Goal: Information Seeking & Learning: Learn about a topic

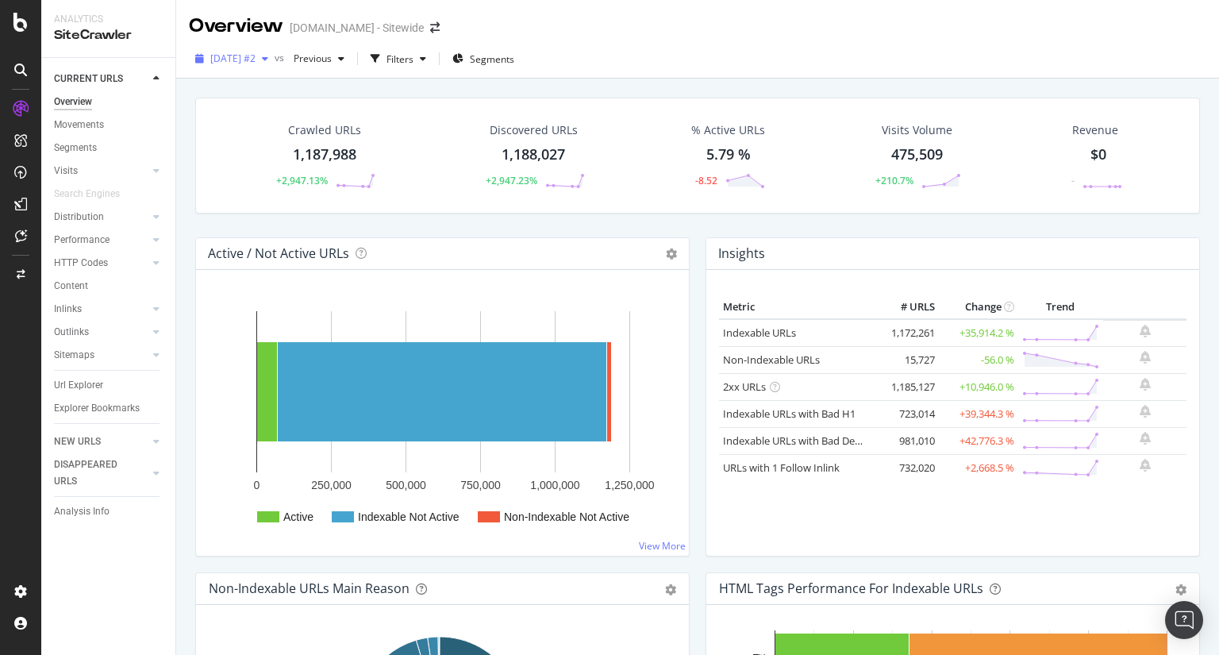
click at [268, 58] on icon "button" at bounding box center [265, 59] width 6 height 10
click at [981, 52] on div "[DATE] #2 vs Previous Filters Segments" at bounding box center [697, 62] width 1043 height 32
click at [698, 499] on div "Insights Metric # URLS Change Trend Indexable URLs 1,172,261 +35,914.2 % Non-In…" at bounding box center [953, 404] width 510 height 335
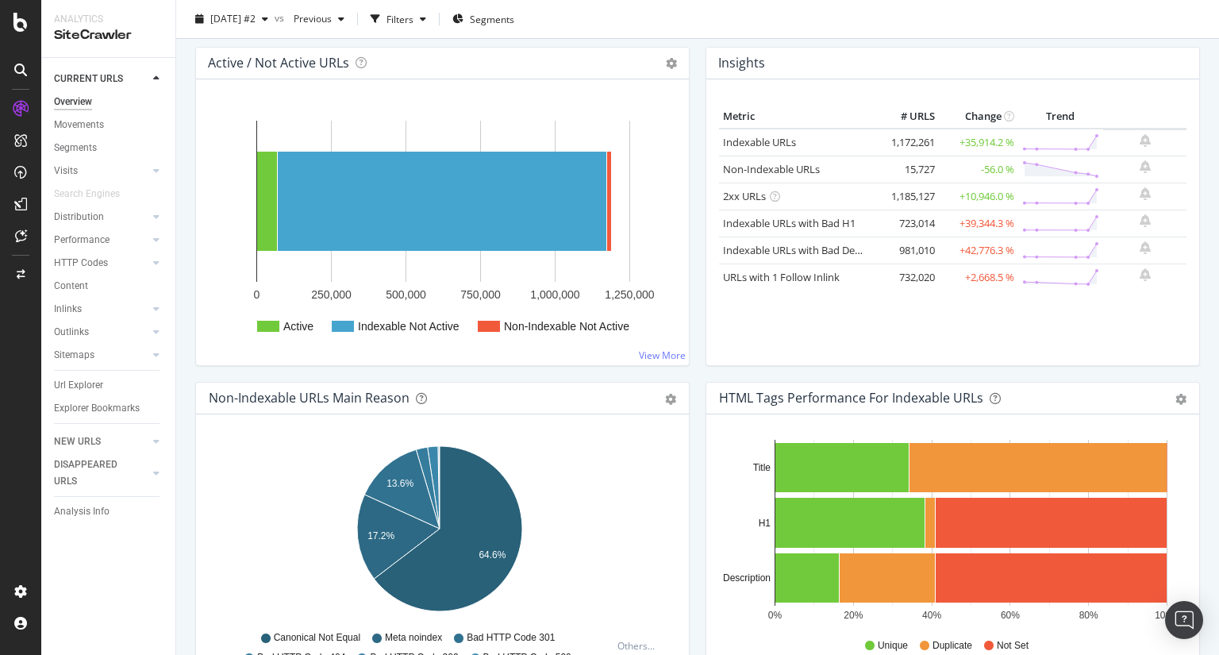
scroll to position [476, 0]
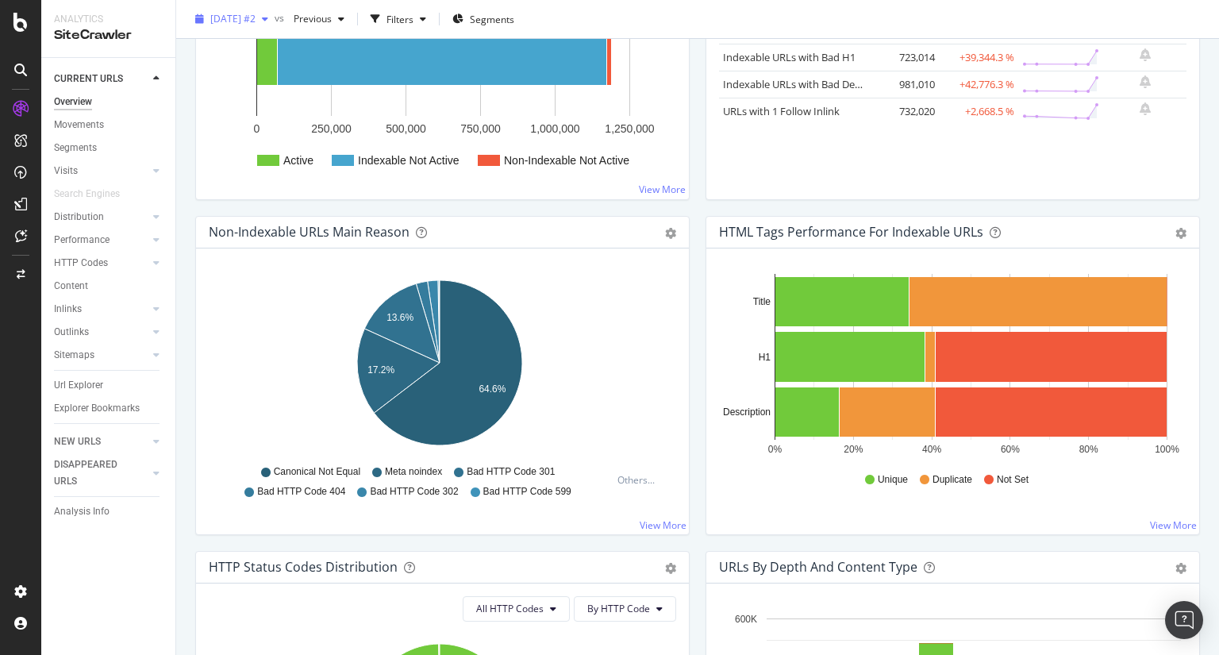
scroll to position [0, 0]
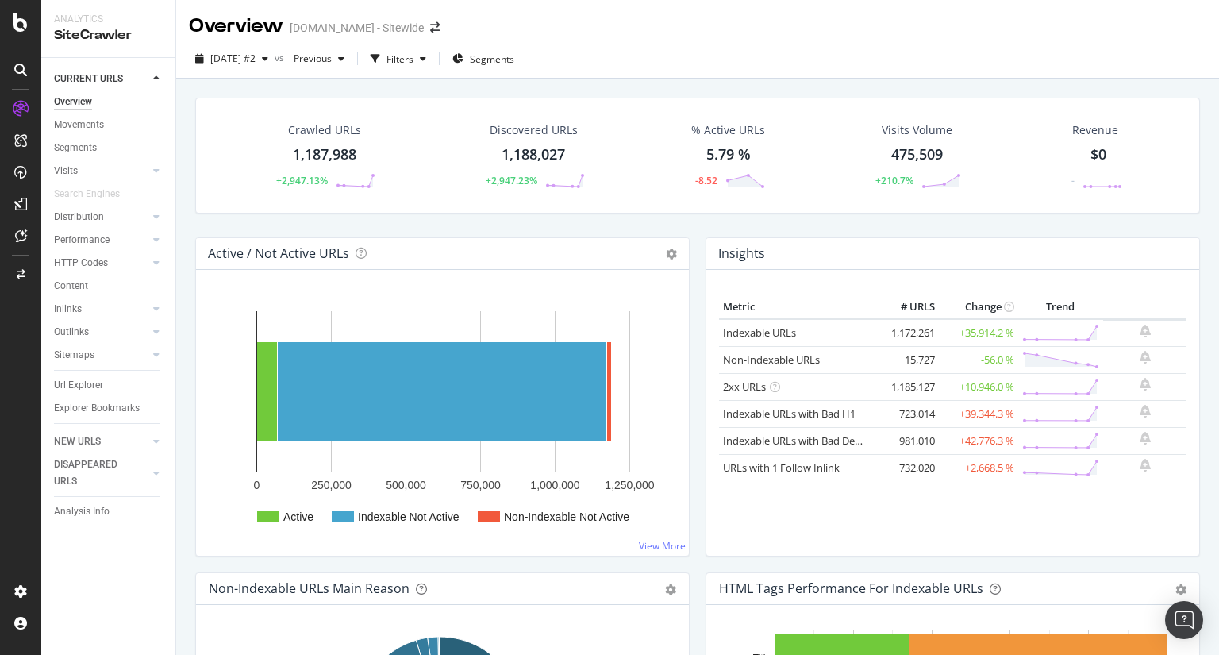
click at [83, 102] on div "Overview" at bounding box center [73, 102] width 38 height 17
click at [1196, 215] on div "Crawled URLs 1,187,988 +2,947.13% Discovered URLs 1,188,027 +2,947.23% % Active…" at bounding box center [697, 168] width 1021 height 140
click at [1148, 39] on div "Overview [DOMAIN_NAME] - Sitewide [DATE] #2 vs Previous Filters Segments Crawle…" at bounding box center [697, 327] width 1043 height 655
click at [1202, 224] on div "Crawled URLs 1,187,988 +2,947.13% Discovered URLs 1,188,027 +2,947.23% % Active…" at bounding box center [697, 406] width 1043 height 655
